Goal: Task Accomplishment & Management: Use online tool/utility

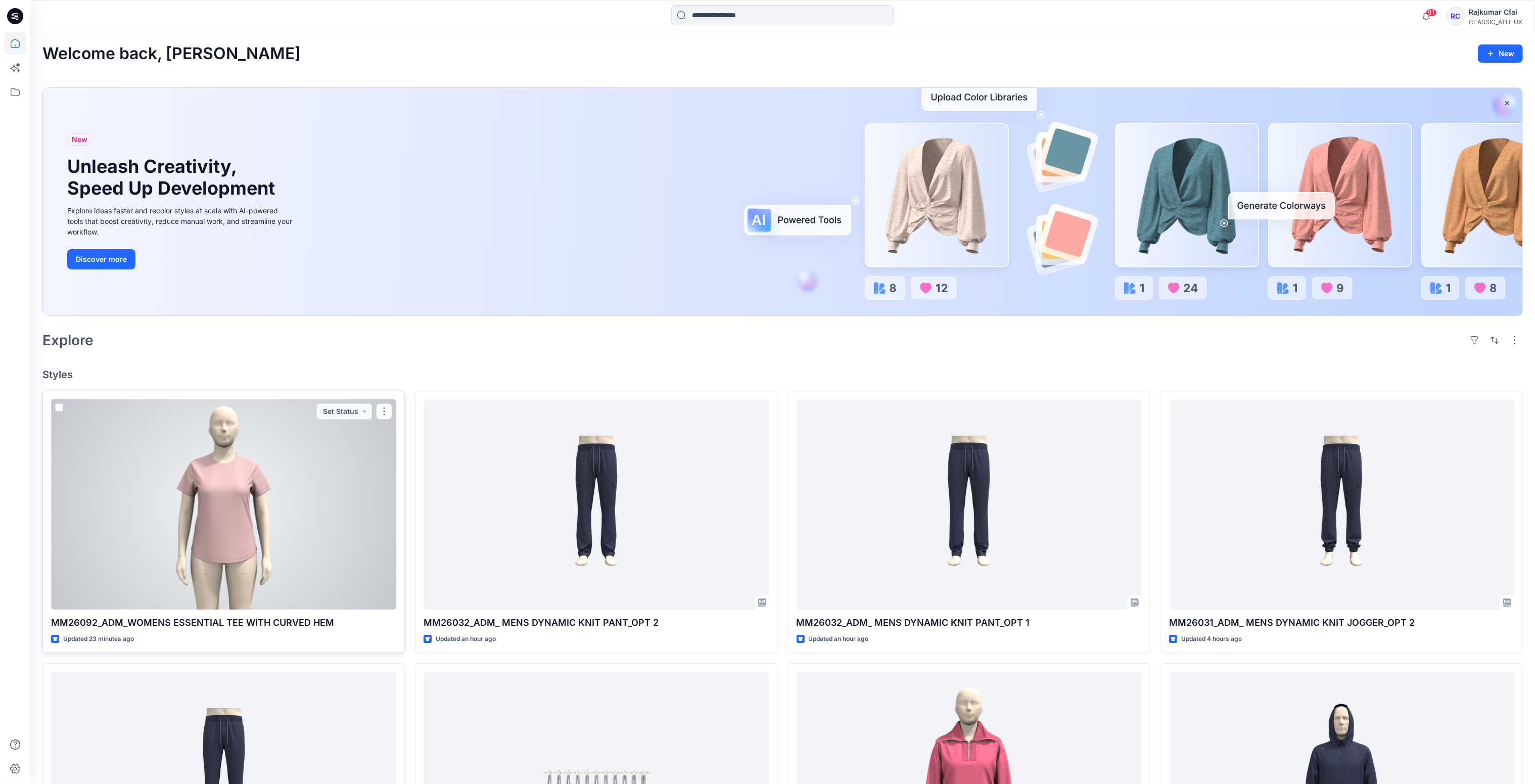
click at [345, 525] on div at bounding box center [223, 504] width 345 height 211
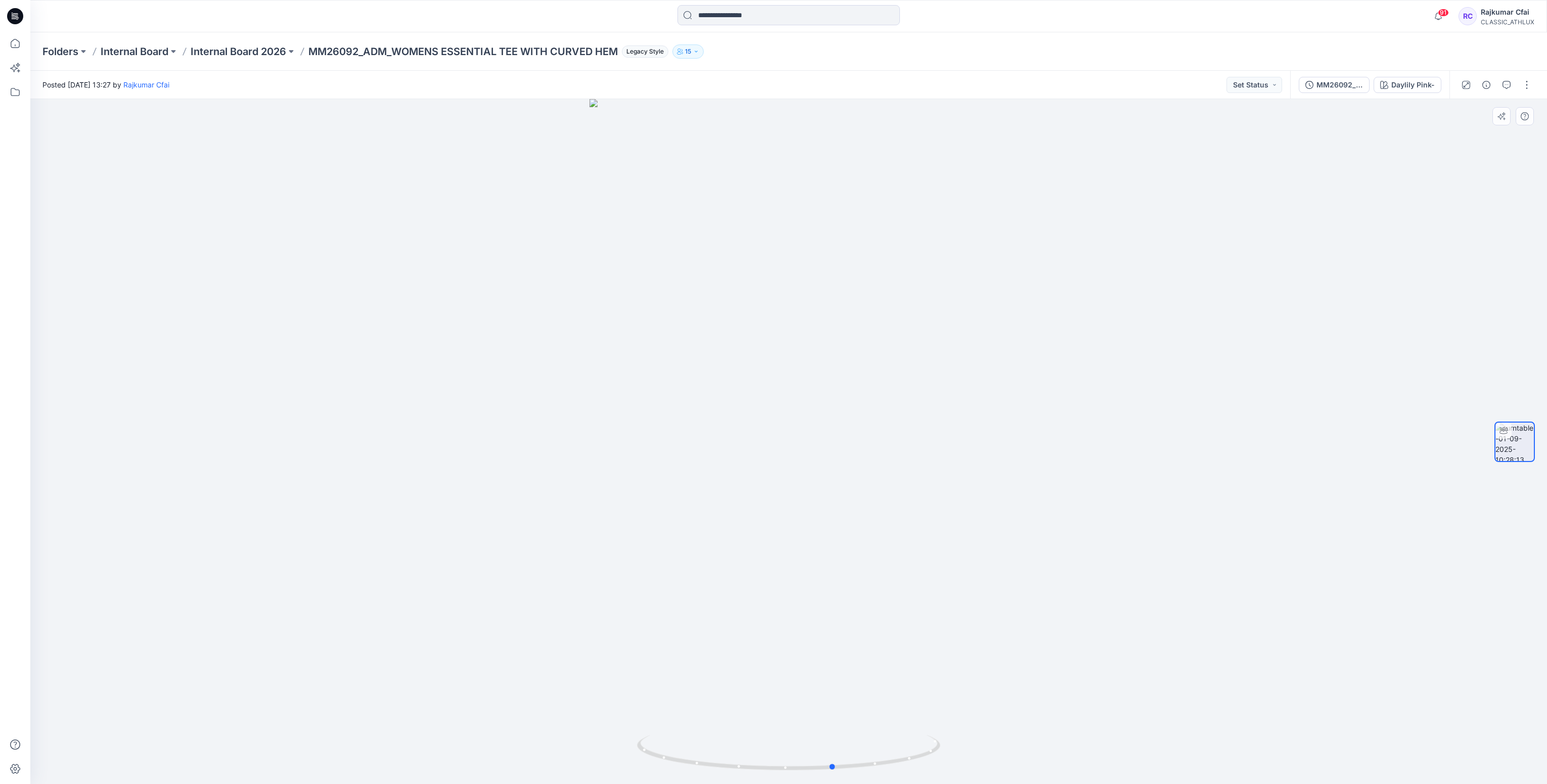
drag, startPoint x: 902, startPoint y: 762, endPoint x: 641, endPoint y: 776, distance: 261.4
click at [643, 775] on div at bounding box center [789, 441] width 1516 height 685
click at [1488, 94] on div at bounding box center [1497, 85] width 94 height 28
click at [1488, 87] on icon "button" at bounding box center [1486, 85] width 8 height 8
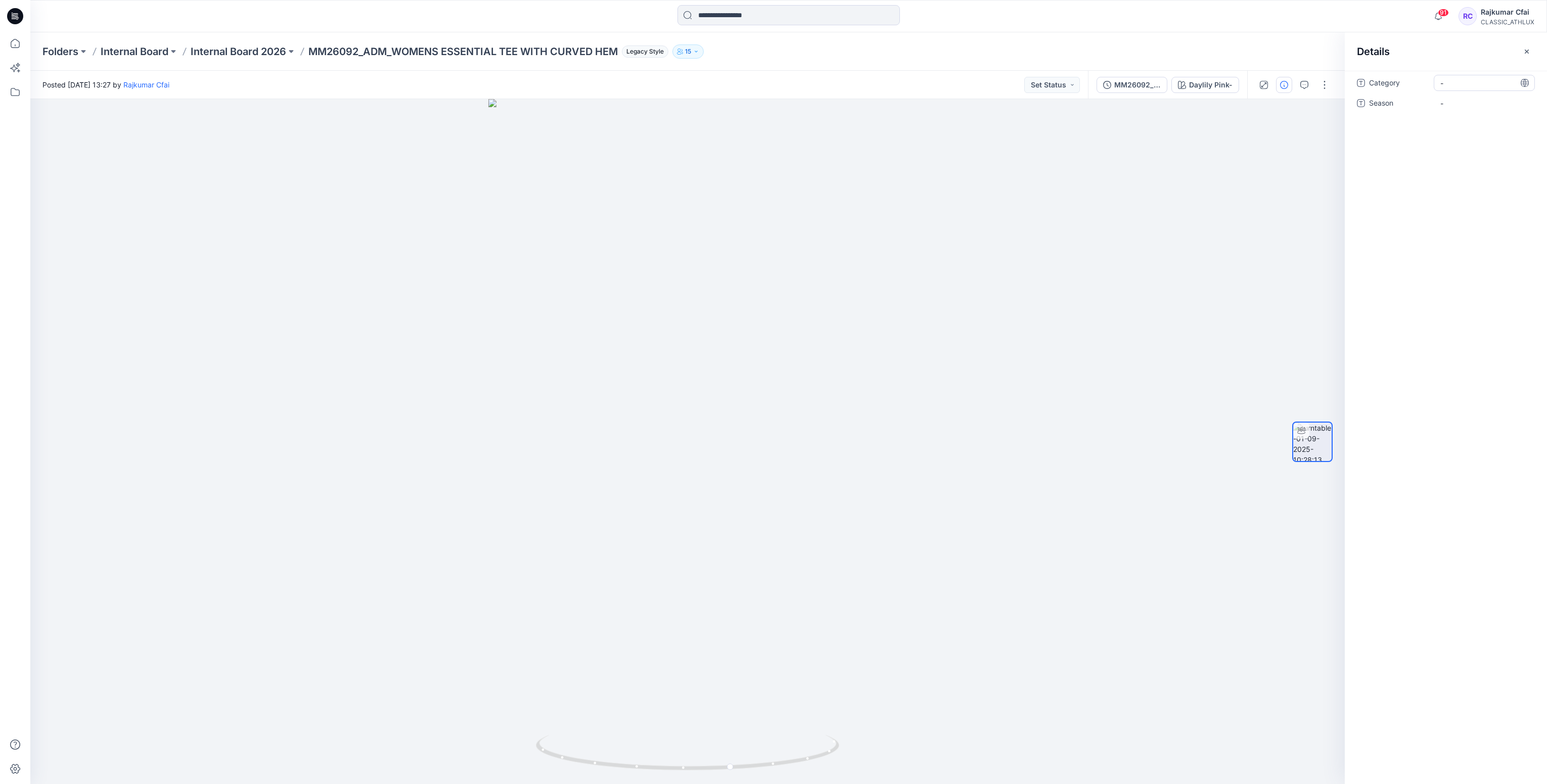
click at [1450, 87] on span "-" at bounding box center [1484, 83] width 88 height 11
type textarea "**********"
click at [1469, 108] on span "-" at bounding box center [1484, 103] width 88 height 11
type textarea "*******"
click at [1266, 85] on icon "button" at bounding box center [1264, 85] width 8 height 8
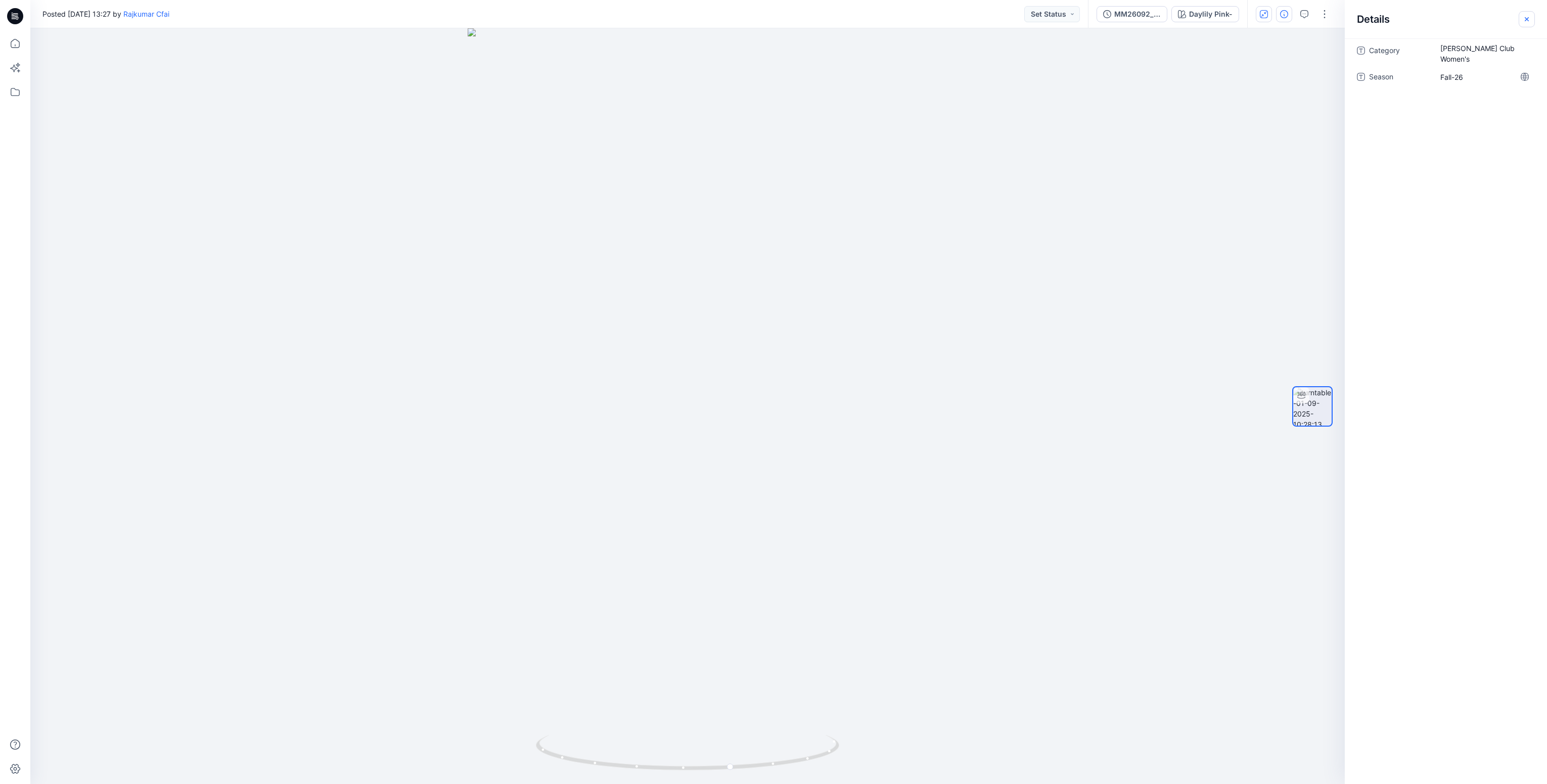
click at [1528, 18] on icon "button" at bounding box center [1527, 19] width 8 height 8
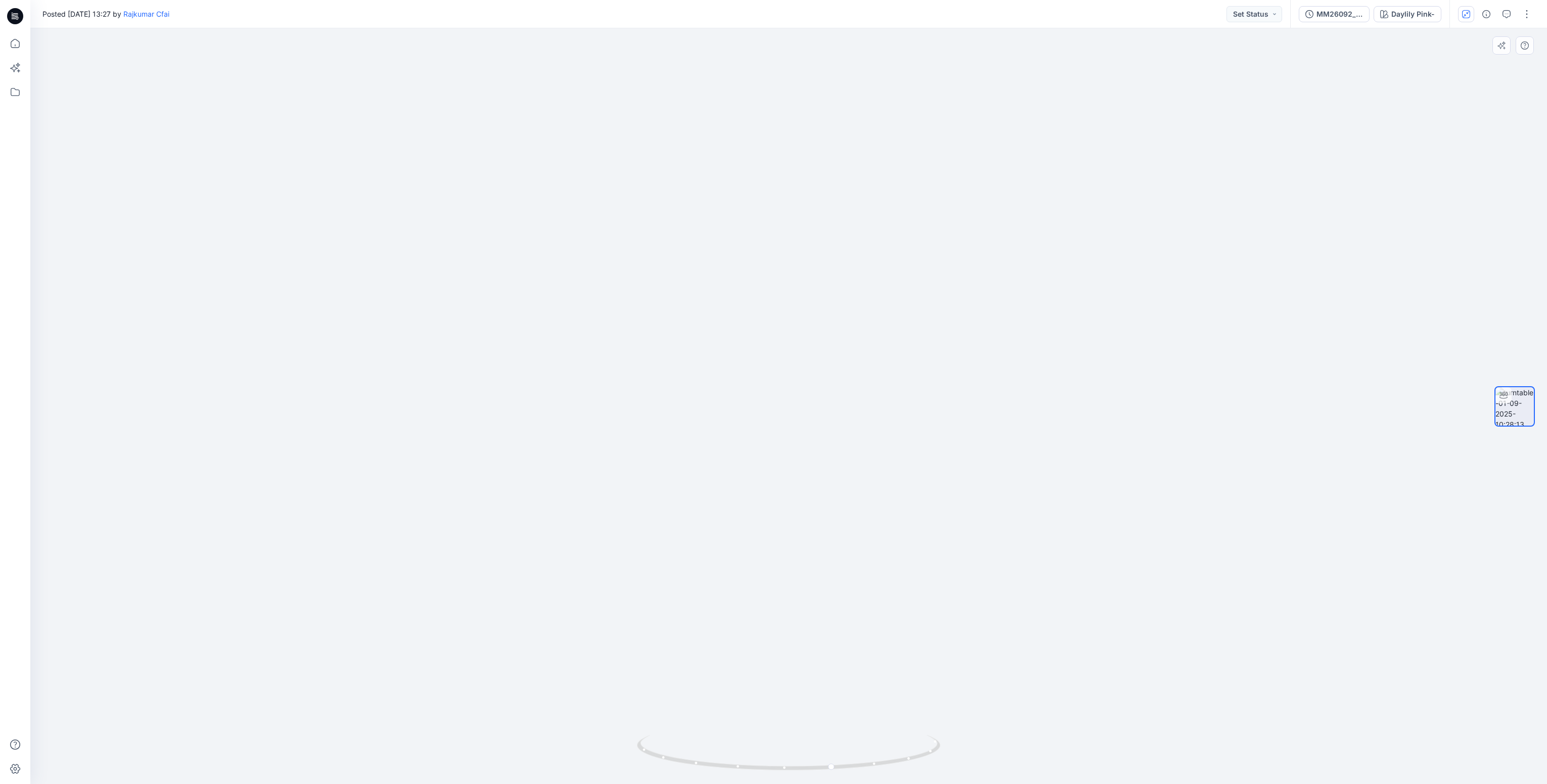
drag, startPoint x: 804, startPoint y: 503, endPoint x: 807, endPoint y: 541, distance: 38.1
click at [807, 541] on img at bounding box center [789, 371] width 571 height 826
drag, startPoint x: 829, startPoint y: 765, endPoint x: 786, endPoint y: 558, distance: 211.4
click at [740, 740] on icon at bounding box center [790, 753] width 306 height 38
drag, startPoint x: 1152, startPoint y: 434, endPoint x: 1303, endPoint y: 513, distance: 170.4
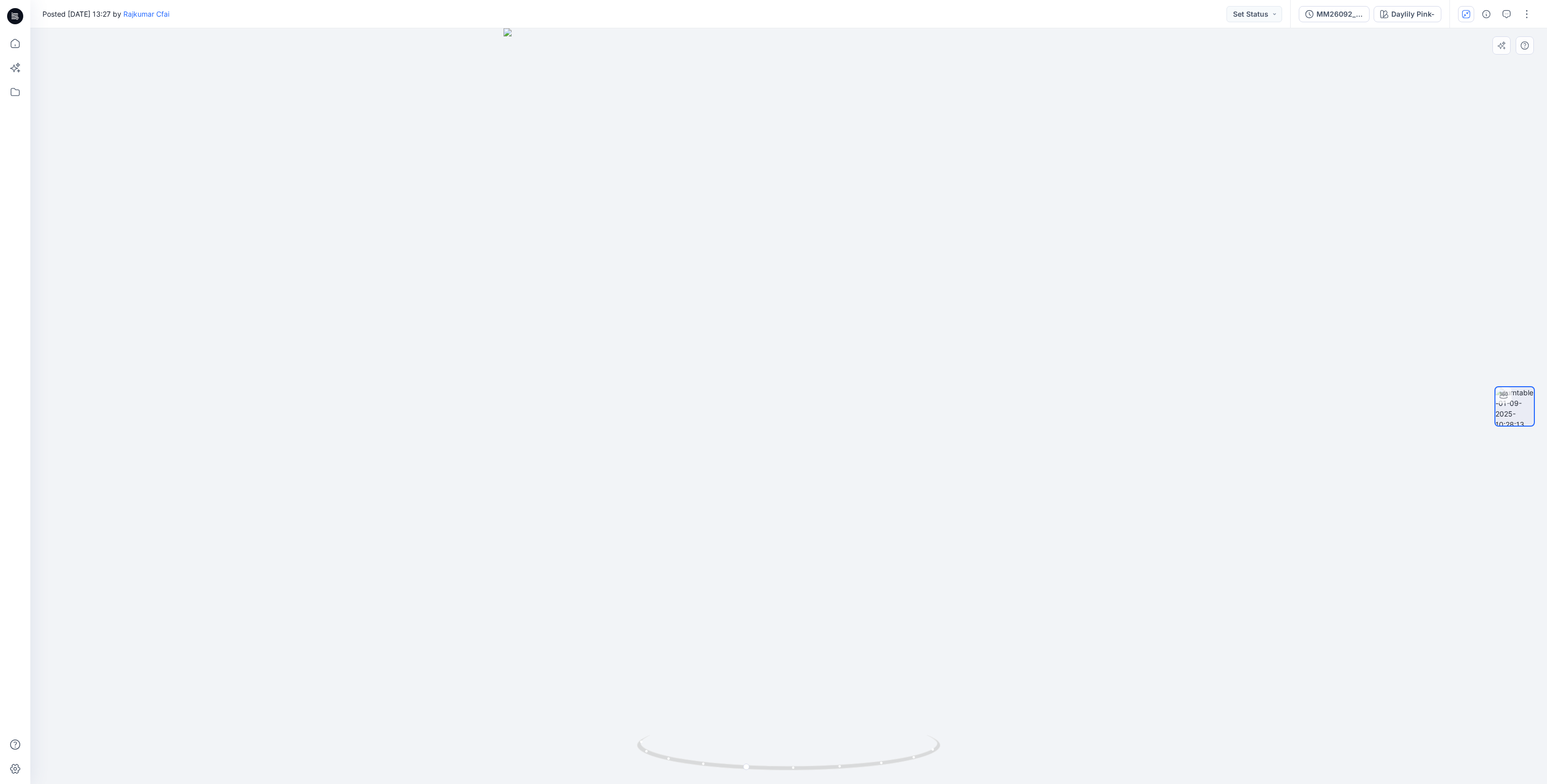
click at [1315, 496] on div at bounding box center [789, 406] width 1516 height 756
drag, startPoint x: 1303, startPoint y: 513, endPoint x: 1143, endPoint y: 693, distance: 240.8
click at [1050, 538] on div at bounding box center [789, 406] width 1516 height 756
drag, startPoint x: 1109, startPoint y: 701, endPoint x: 913, endPoint y: 659, distance: 200.4
click at [913, 659] on div at bounding box center [789, 406] width 1516 height 756
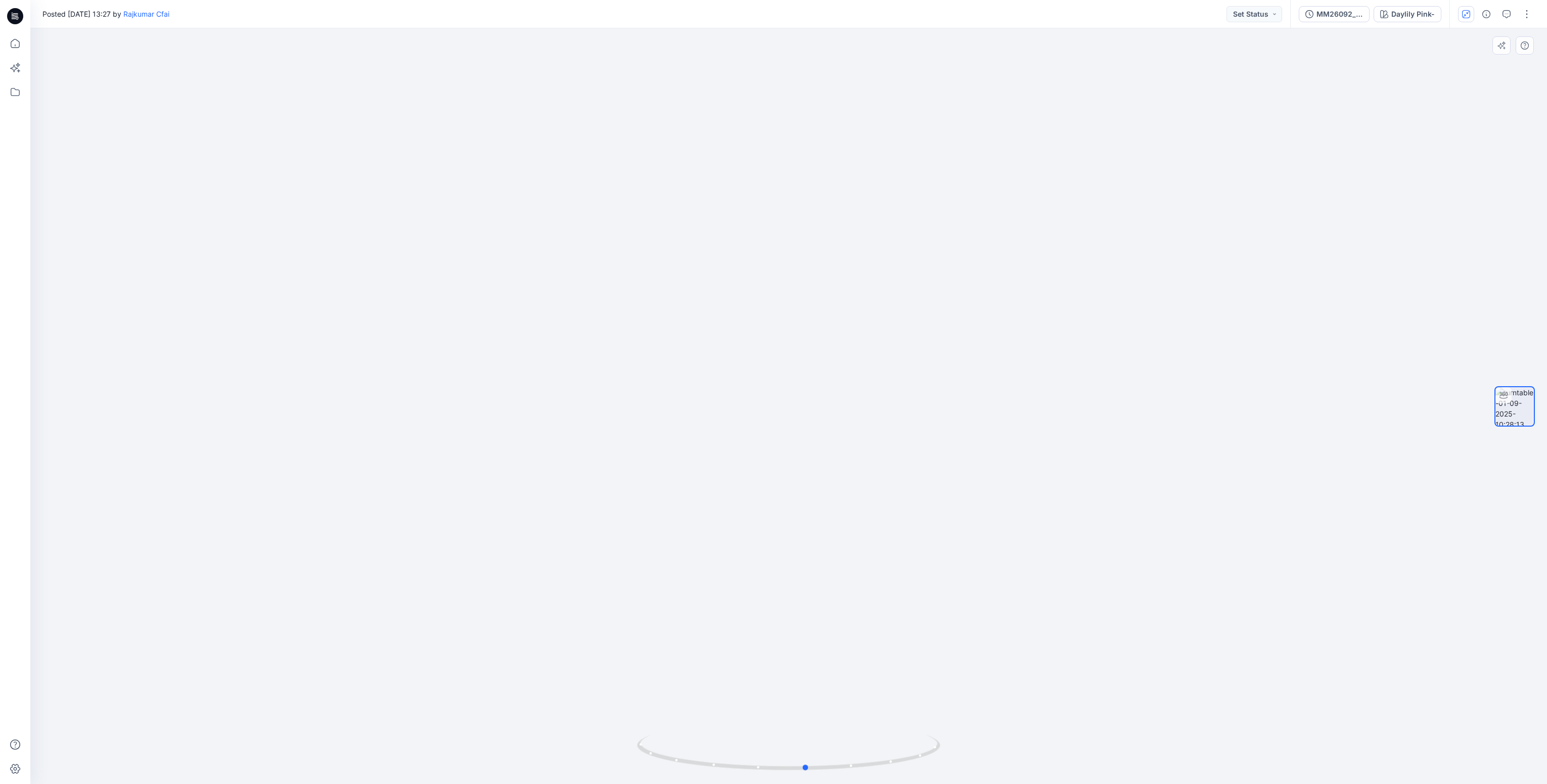
drag, startPoint x: 851, startPoint y: 765, endPoint x: 711, endPoint y: 705, distance: 152.3
click at [610, 746] on div at bounding box center [789, 406] width 1516 height 756
click at [1464, 14] on icon "button" at bounding box center [1466, 14] width 8 height 8
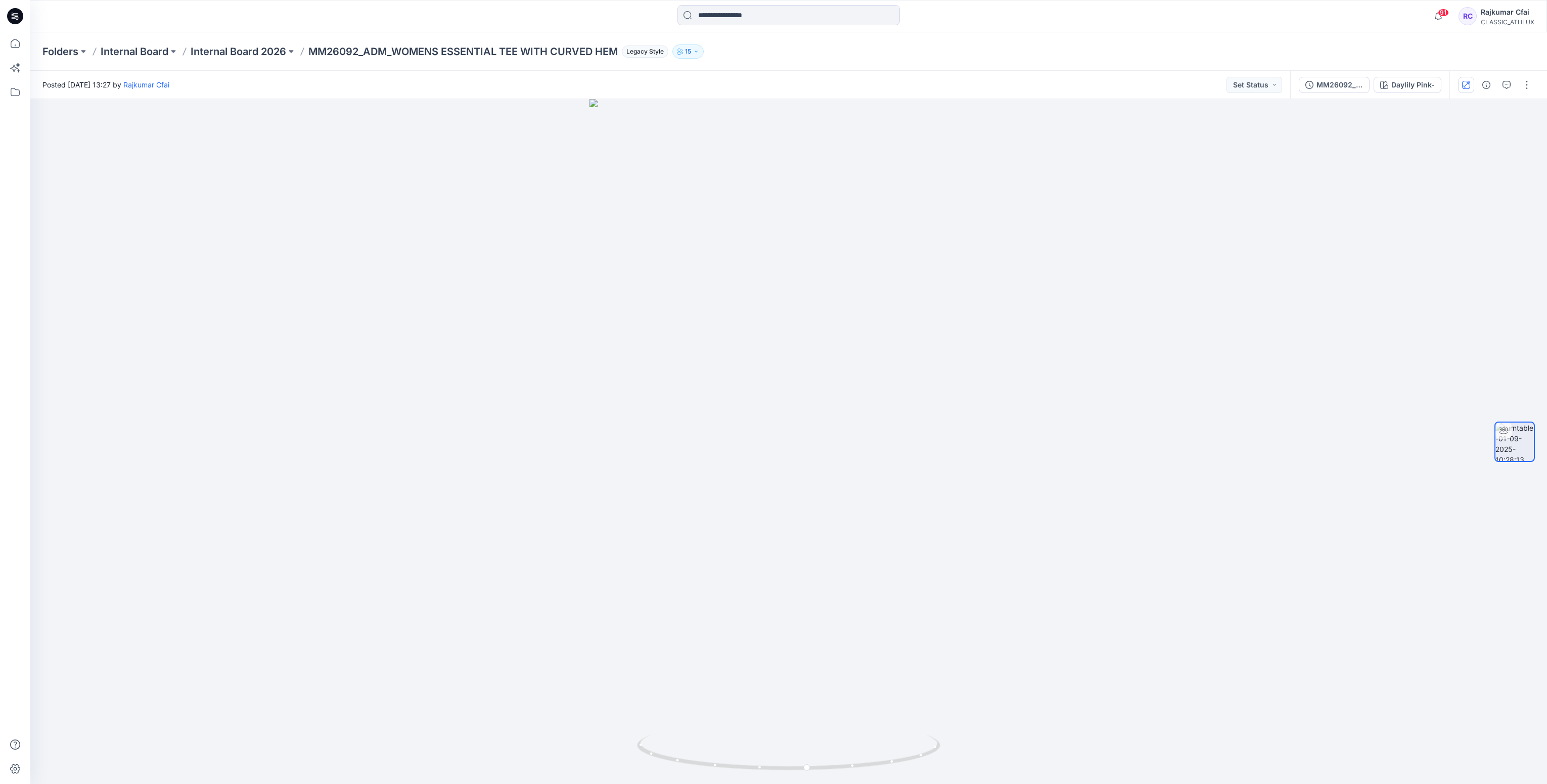
click at [18, 12] on icon at bounding box center [15, 16] width 16 height 16
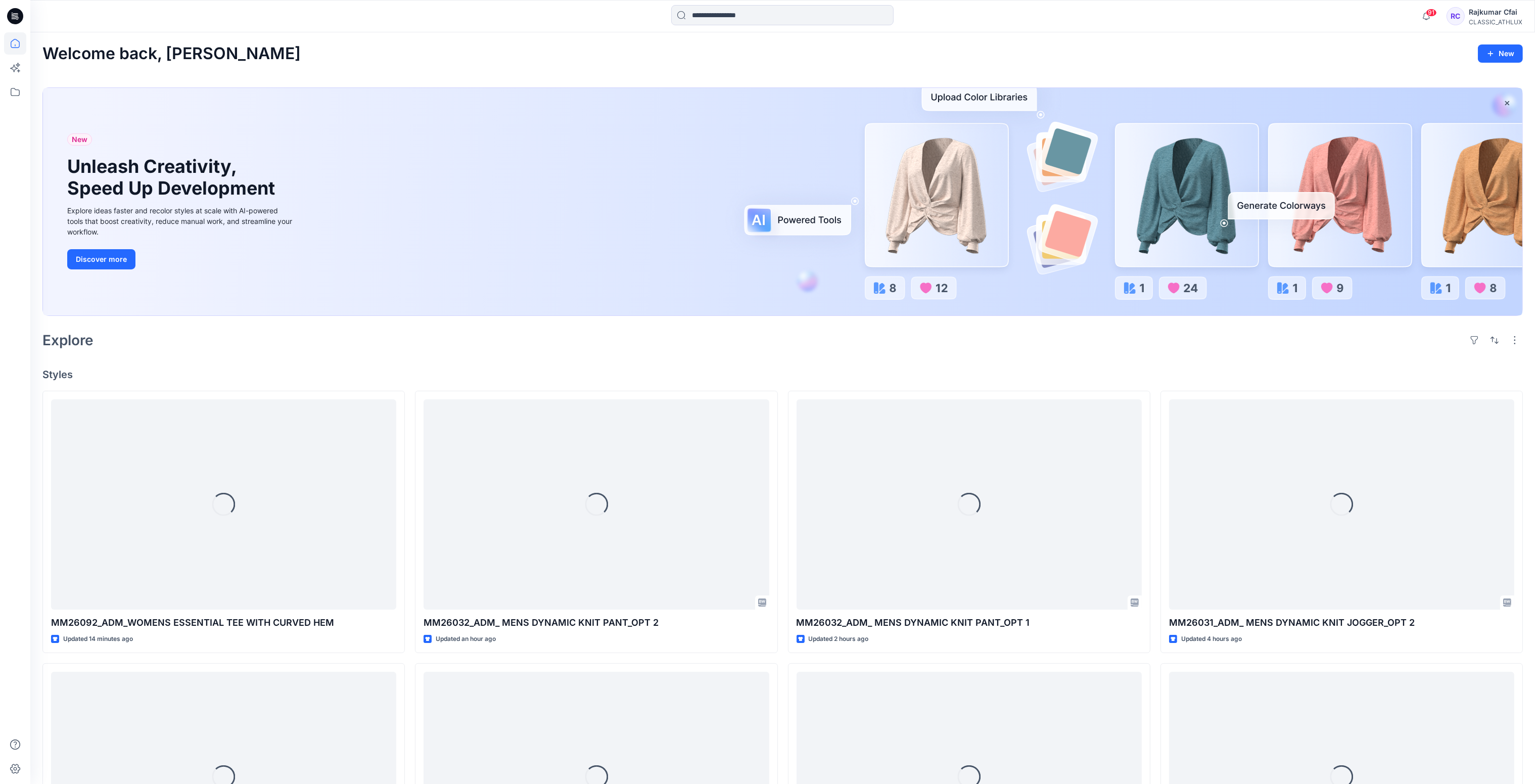
click at [875, 333] on div "Explore" at bounding box center [783, 340] width 1480 height 24
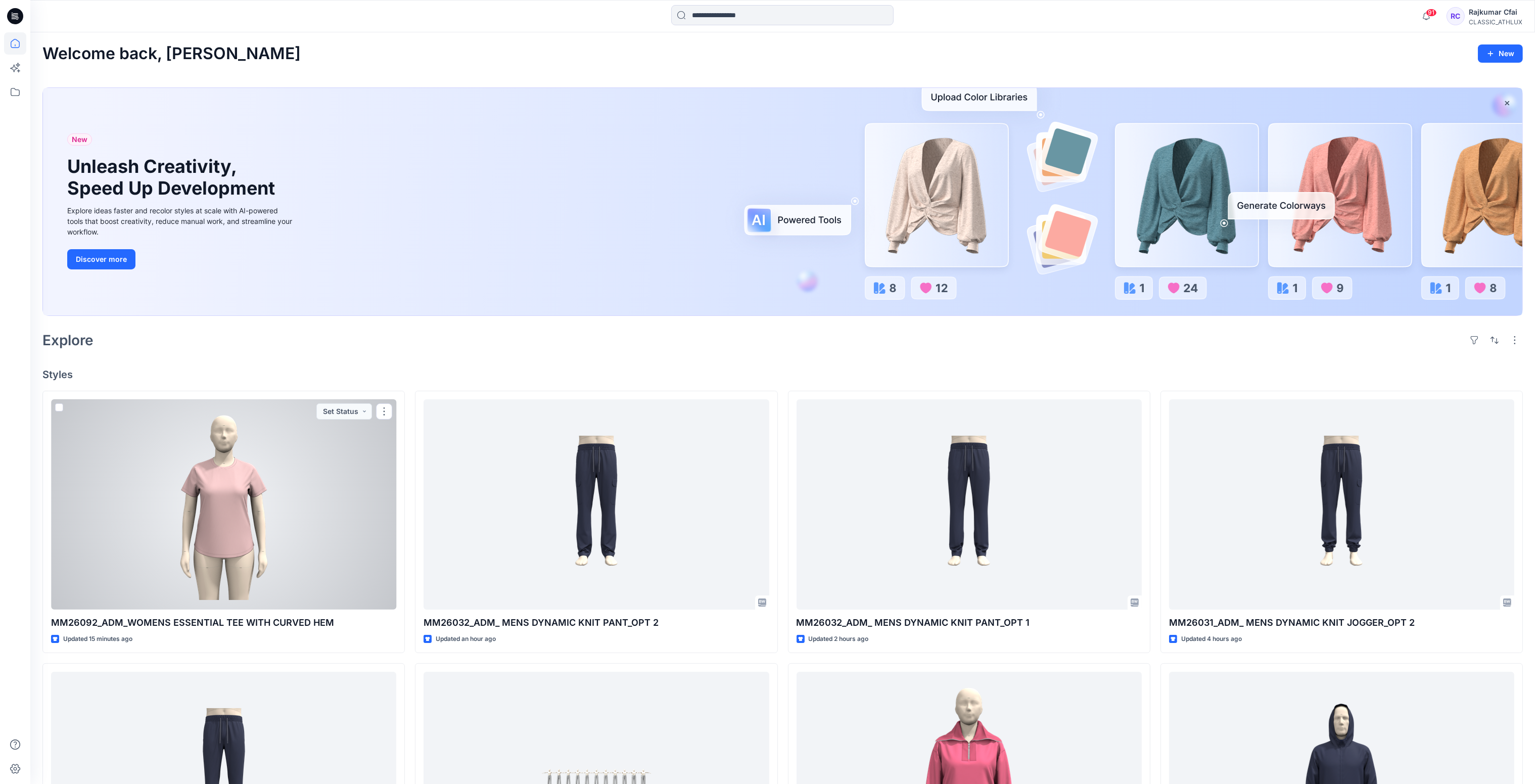
drag, startPoint x: 249, startPoint y: 503, endPoint x: 321, endPoint y: 455, distance: 86.5
click at [249, 503] on div at bounding box center [223, 504] width 345 height 211
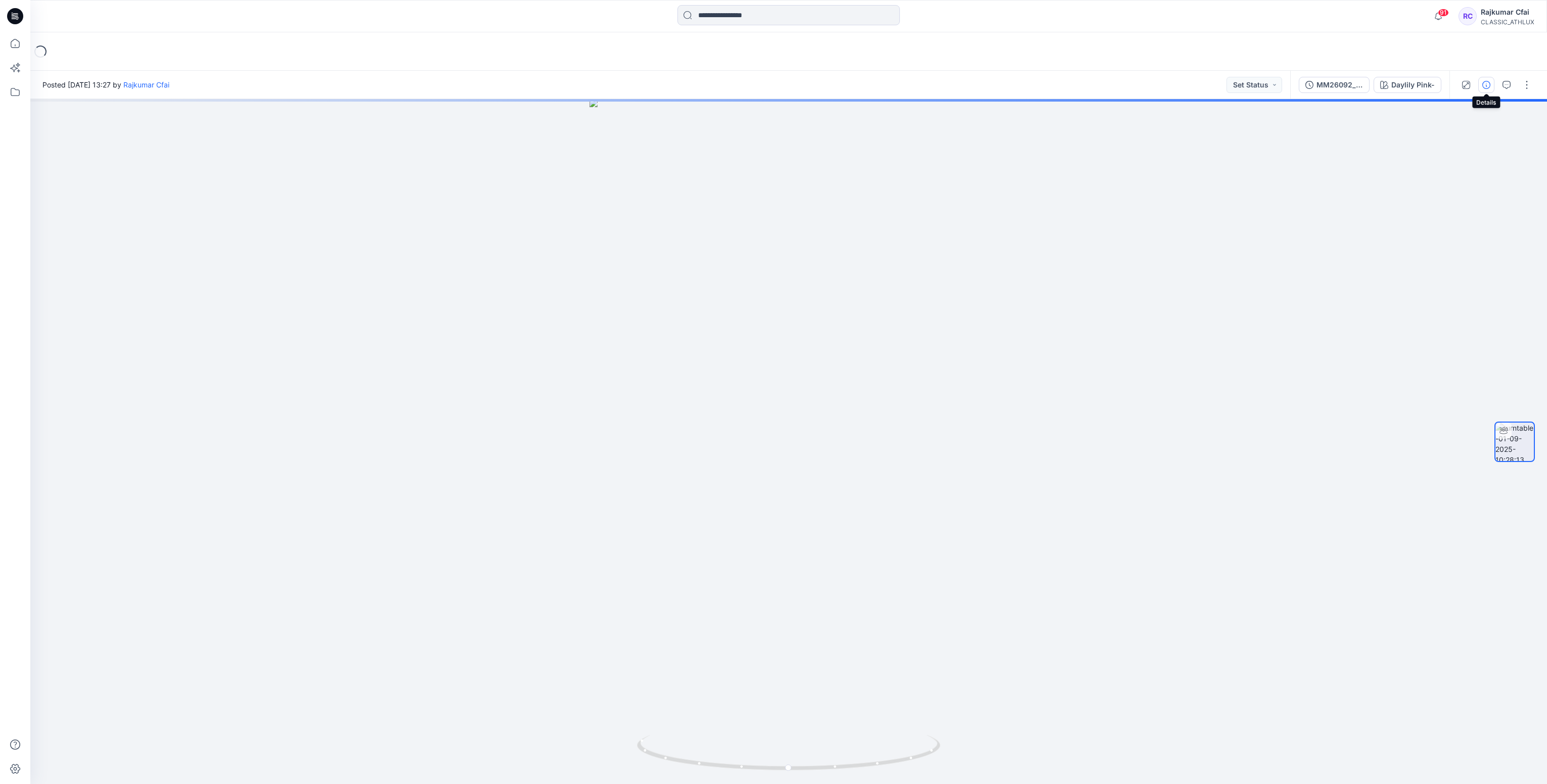
click at [1486, 89] on button "button" at bounding box center [1486, 85] width 16 height 16
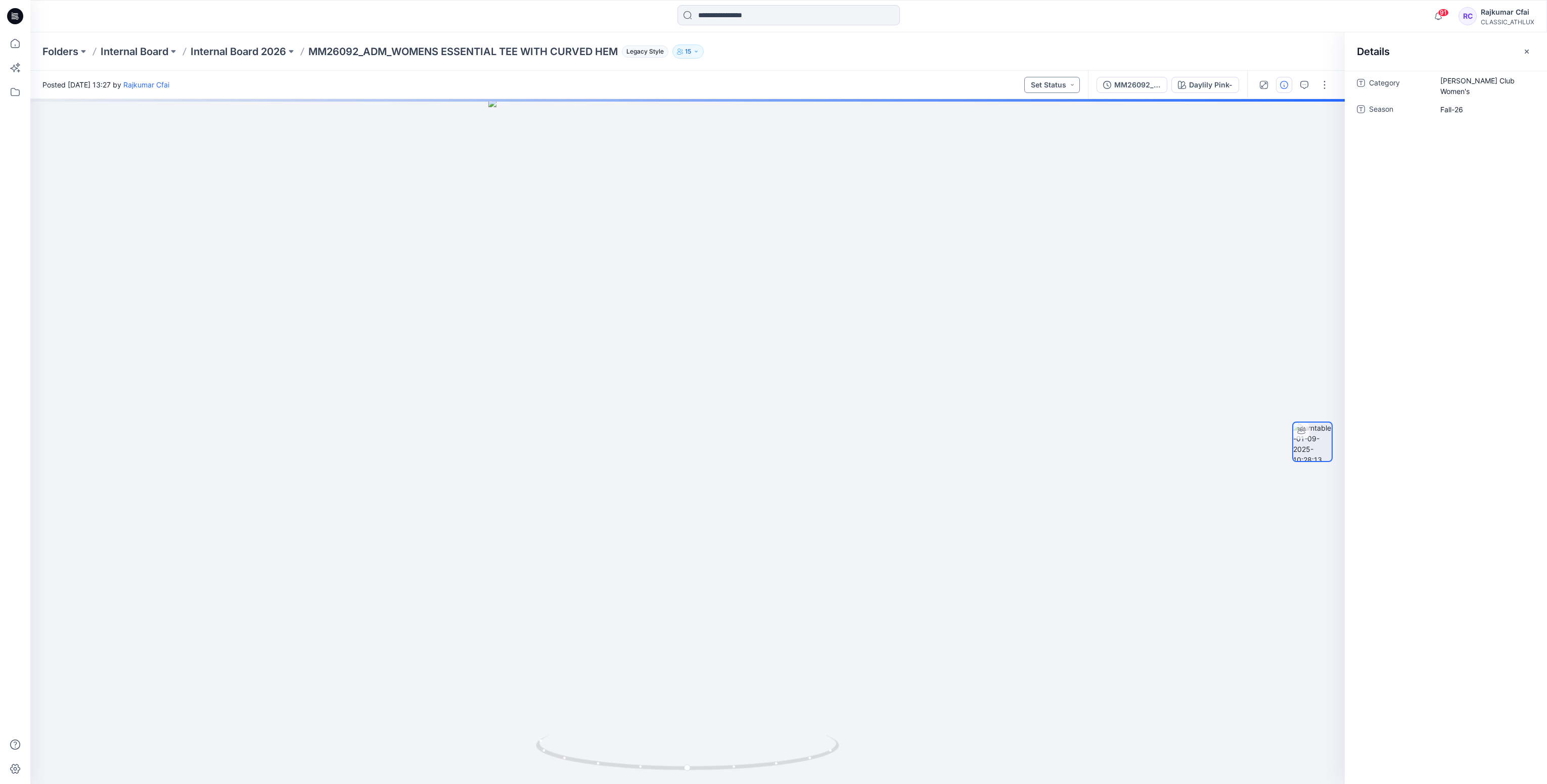
click at [1074, 87] on button "Set Status" at bounding box center [1052, 85] width 56 height 16
click at [1044, 200] on p "Designer Need To Review" at bounding box center [1038, 198] width 56 height 13
click at [1044, 200] on div at bounding box center [688, 441] width 1315 height 685
click at [20, 9] on icon at bounding box center [15, 16] width 16 height 32
